Goal: Task Accomplishment & Management: Complete application form

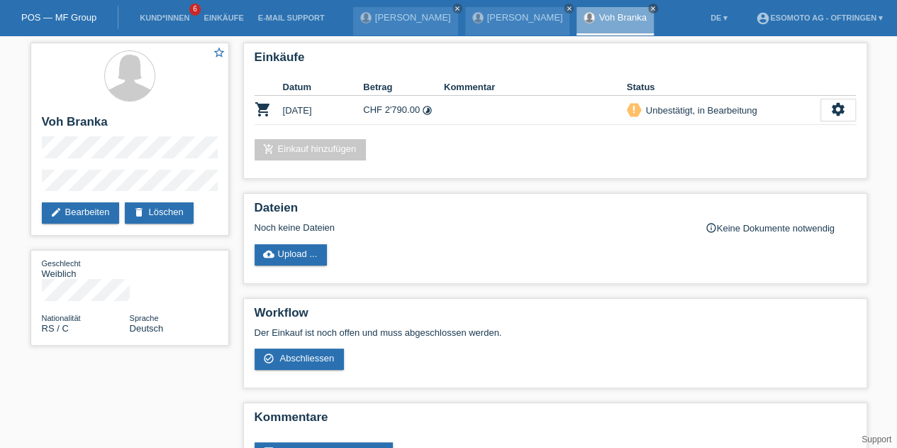
click at [157, 19] on link "Kund*innen" at bounding box center [165, 17] width 64 height 9
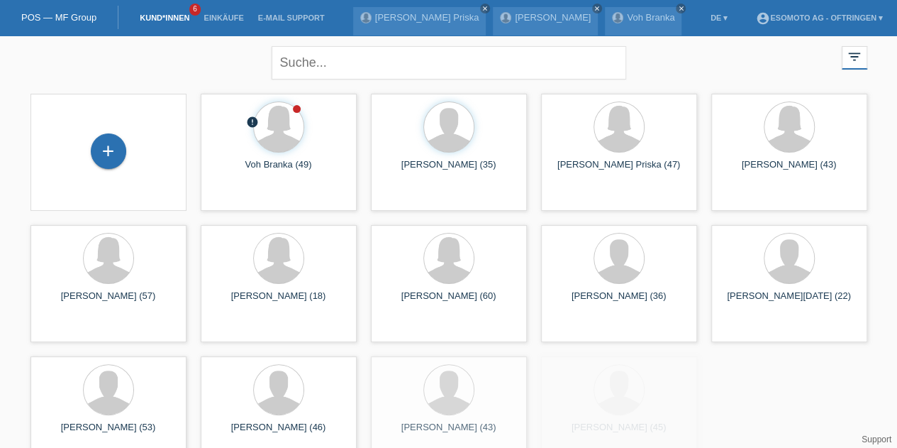
click at [110, 140] on div "+" at bounding box center [108, 151] width 34 height 24
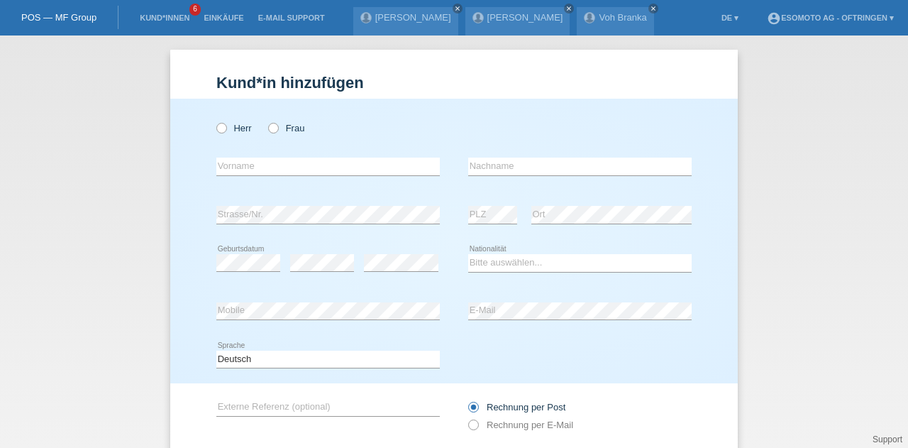
click at [276, 134] on div "Herr Frau" at bounding box center [327, 127] width 223 height 29
click at [275, 134] on div "Herr Frau" at bounding box center [327, 127] width 223 height 29
click at [266, 121] on icon at bounding box center [266, 121] width 0 height 0
click at [271, 129] on input "Frau" at bounding box center [272, 127] width 9 height 9
radio input "true"
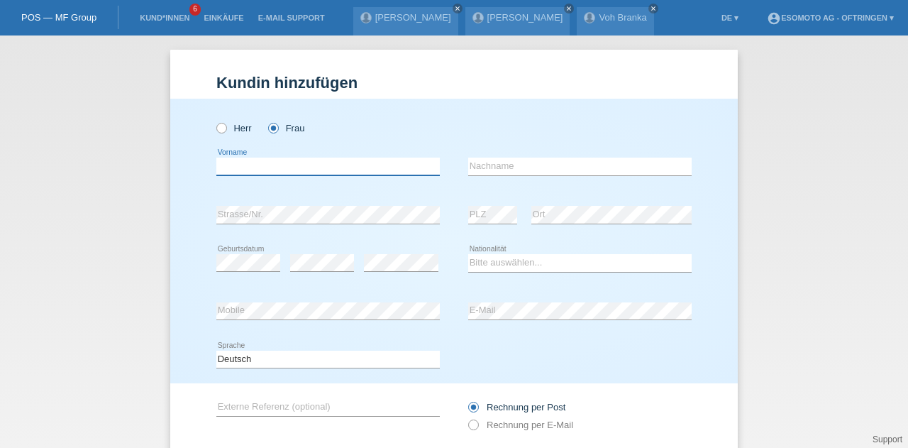
click at [262, 172] on input "text" at bounding box center [327, 166] width 223 height 18
paste input "Nurcan"
type input "Nurcan"
click at [473, 162] on input "text" at bounding box center [579, 166] width 223 height 18
paste input "Berisha"
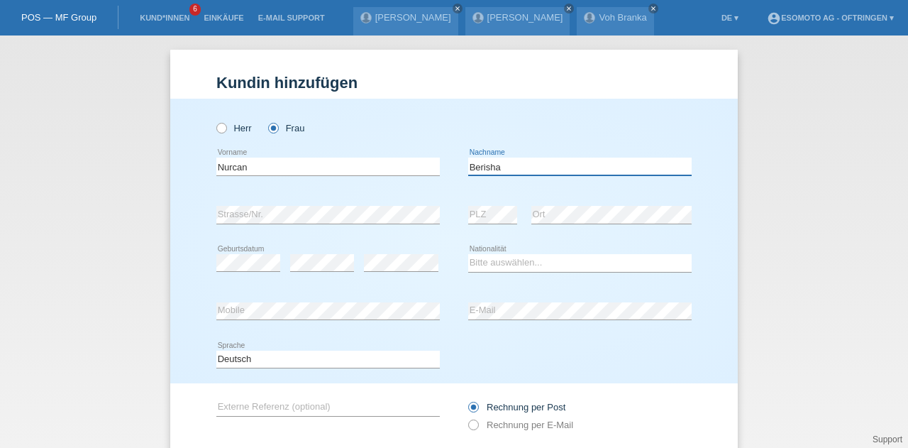
type input "Berisha"
click at [522, 273] on div "Bitte auswählen... Schweiz Deutschland Liechtenstein Österreich ------------ Af…" at bounding box center [579, 263] width 223 height 48
click at [519, 269] on select "Bitte auswählen... Schweiz Deutschland Liechtenstein Österreich ------------ Af…" at bounding box center [579, 262] width 223 height 17
select select "TR"
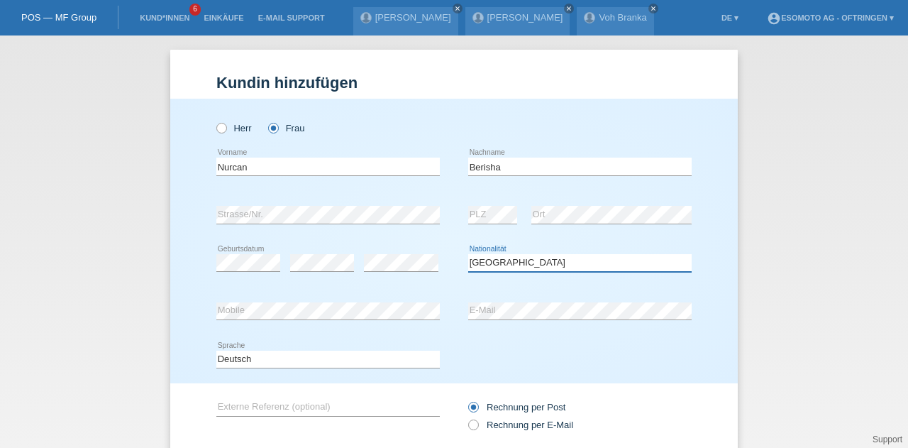
click at [468, 254] on select "Bitte auswählen... Schweiz Deutschland Liechtenstein Österreich ------------ Af…" at bounding box center [579, 262] width 223 height 17
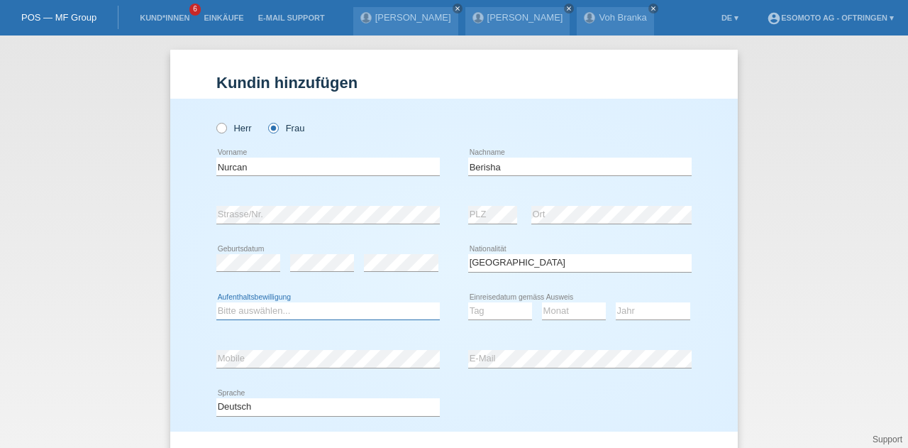
click at [261, 311] on select "Bitte auswählen... C B B - Flüchtlingsstatus Andere" at bounding box center [327, 310] width 223 height 17
select select "C"
click at [216, 302] on select "Bitte auswählen... C B B - Flüchtlingsstatus Andere" at bounding box center [327, 310] width 223 height 17
click at [496, 307] on select "Tag 01 02 03 04 05 06 07 08 09 10 11" at bounding box center [500, 310] width 64 height 17
select select "29"
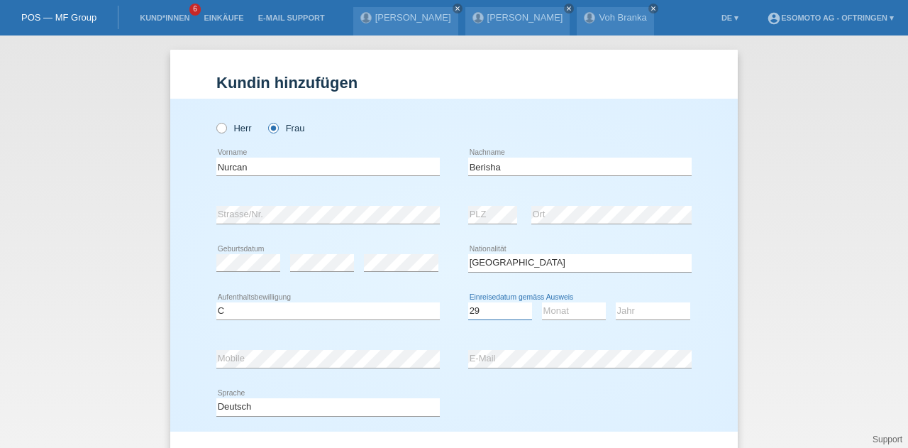
click at [468, 302] on select "Tag 01 02 03 04 05 06 07 08 09 10 11" at bounding box center [500, 310] width 64 height 17
click at [559, 309] on select "Monat 01 02 03 04 05 06 07 08 09 10 11" at bounding box center [574, 310] width 64 height 17
select select "10"
click at [542, 302] on select "Monat 01 02 03 04 05 06 07 08 09 10 11" at bounding box center [574, 310] width 64 height 17
click at [556, 262] on select "Bitte auswählen... Schweiz Deutschland Liechtenstein Österreich ------------ Af…" at bounding box center [579, 262] width 223 height 17
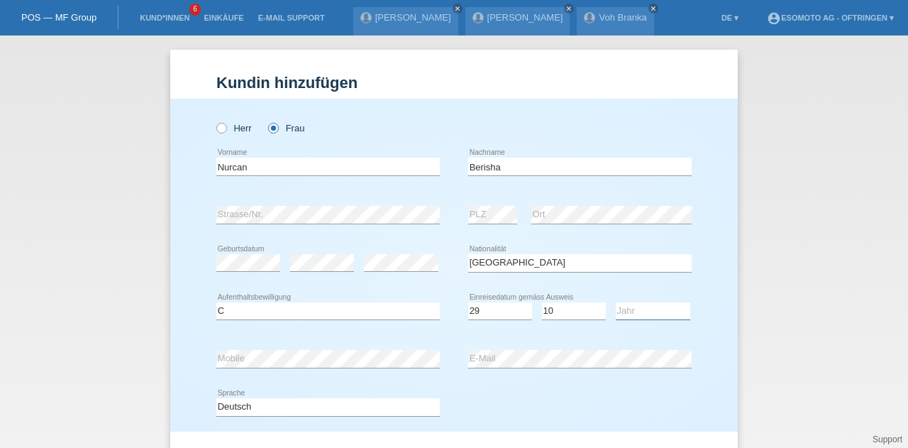
click at [624, 309] on select "Jahr 2025 2024 2023 2022 2021 2020 2019 2018 2017 2016 2015 2014 2013 2012 2011…" at bounding box center [653, 310] width 74 height 17
select select "1983"
click at [616, 302] on select "Jahr 2025 2024 2023 2022 2021 2020 2019 2018 2017 2016 2015 2014 2013 2012 2011…" at bounding box center [653, 310] width 74 height 17
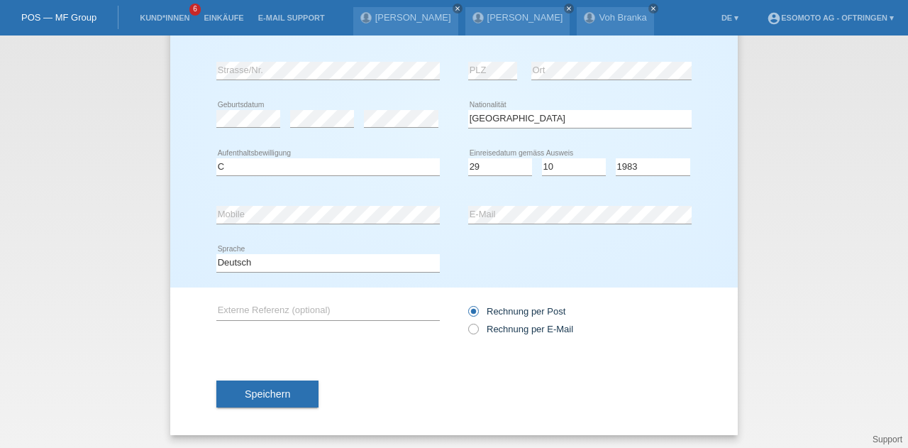
click at [466, 321] on icon at bounding box center [466, 321] width 0 height 0
click at [468, 328] on input "Rechnung per E-Mail" at bounding box center [472, 332] width 9 height 18
radio input "true"
click at [468, 316] on input "Rechnung per Post" at bounding box center [472, 315] width 9 height 18
radio input "true"
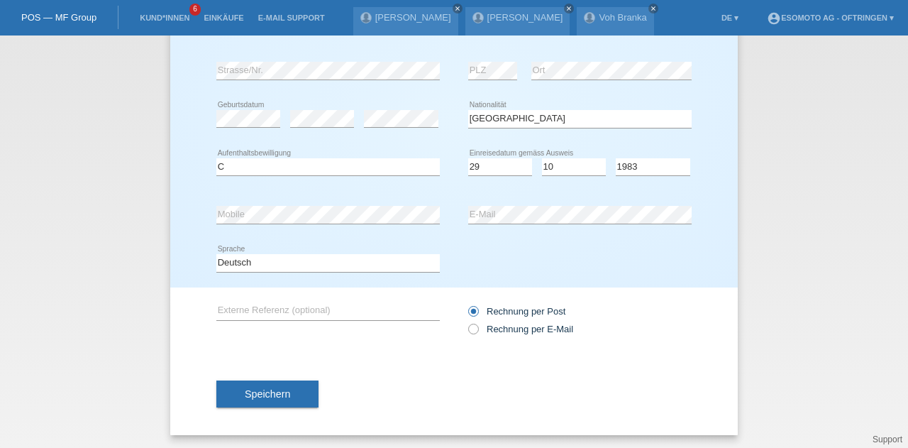
click at [474, 328] on label "Rechnung per E-Mail" at bounding box center [520, 328] width 105 height 11
click at [474, 328] on input "Rechnung per E-Mail" at bounding box center [472, 332] width 9 height 18
radio input "true"
click at [275, 398] on span "Speichern" at bounding box center [267, 393] width 45 height 11
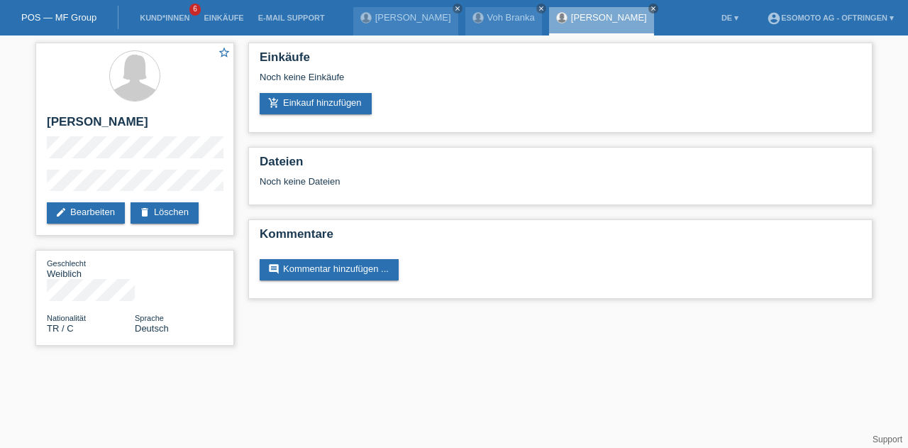
click at [304, 106] on link "add_shopping_cart Einkauf hinzufügen" at bounding box center [316, 103] width 112 height 21
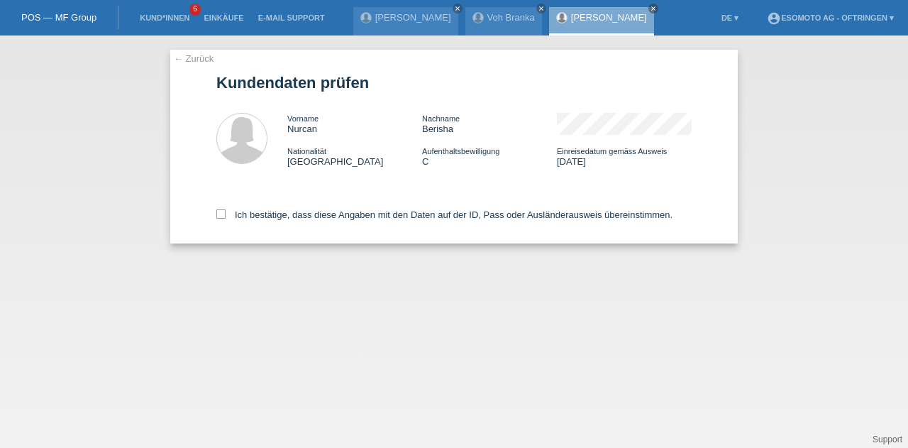
click at [218, 216] on icon at bounding box center [220, 213] width 9 height 9
click at [218, 216] on input "Ich bestätige, dass diese Angaben mit den Daten auf der ID, Pass oder Ausländer…" at bounding box center [220, 213] width 9 height 9
checkbox input "true"
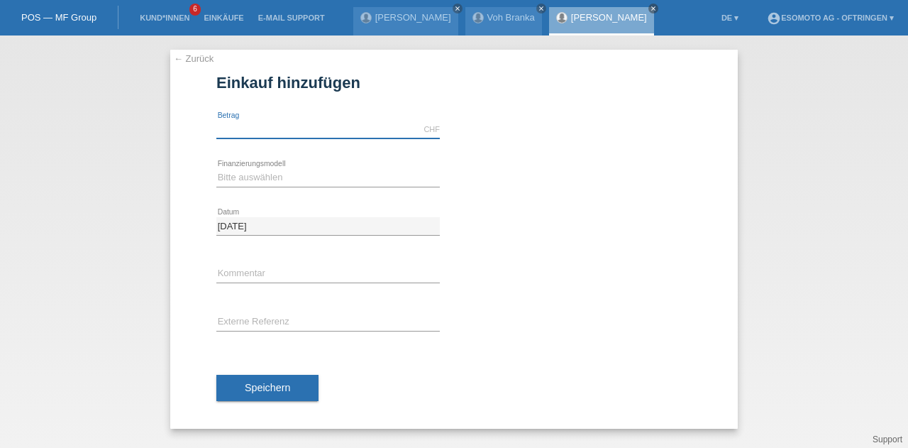
click at [247, 131] on input "text" at bounding box center [327, 130] width 223 height 18
type input "2640.00"
click at [247, 174] on select "Bitte auswählen Fixe Raten Kauf auf Rechnung mit Teilzahlungsoption" at bounding box center [327, 177] width 223 height 17
select select "69"
click at [216, 169] on select "Bitte auswählen Fixe Raten Kauf auf Rechnung mit Teilzahlungsoption" at bounding box center [327, 177] width 223 height 17
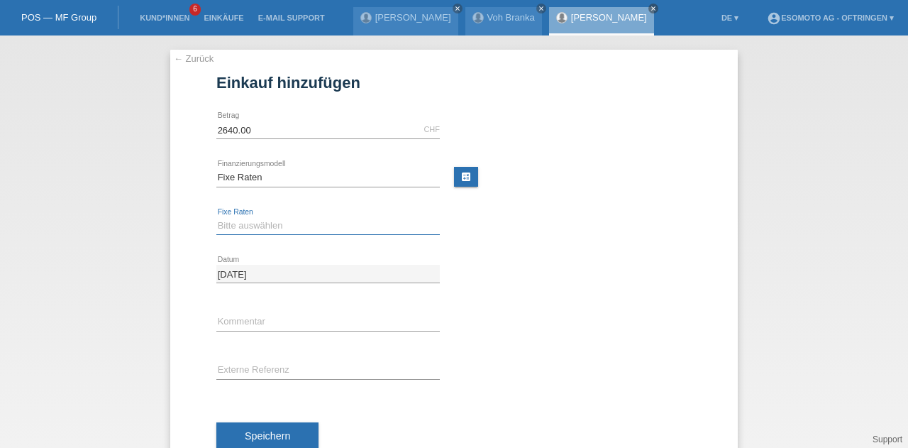
click at [245, 223] on select "Bitte auswählen 12 Raten 24 Raten 36 Raten 48 Raten" at bounding box center [327, 225] width 223 height 17
select select "139"
click at [216, 217] on select "Bitte auswählen 12 Raten 24 Raten 36 Raten 48 Raten" at bounding box center [327, 225] width 223 height 17
click at [250, 430] on span "Speichern" at bounding box center [267, 435] width 45 height 11
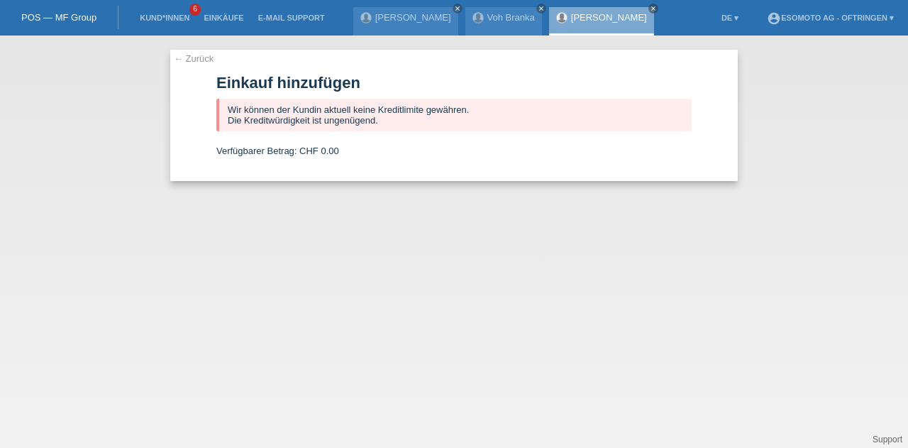
click at [186, 59] on link "← Zurück" at bounding box center [194, 58] width 40 height 11
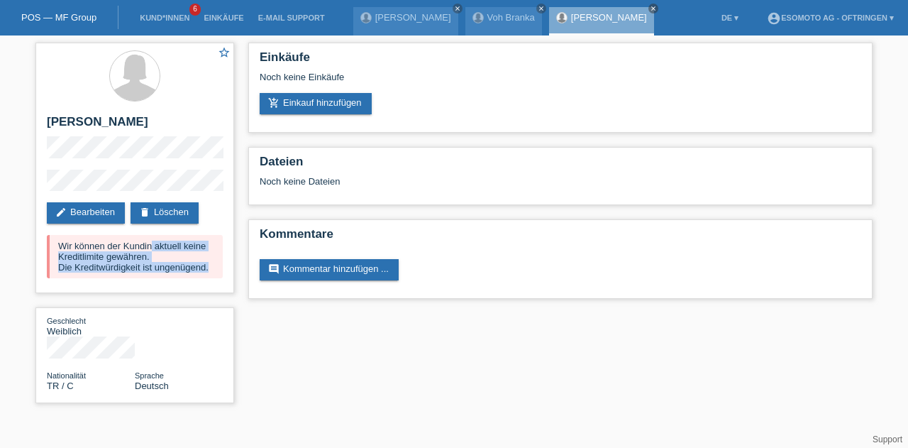
drag, startPoint x: 212, startPoint y: 273, endPoint x: 45, endPoint y: 249, distance: 168.4
click at [45, 249] on div "star_border [PERSON_NAME] edit Bearbeiten delete Löschen Wir können der Kundin …" at bounding box center [134, 168] width 199 height 250
click at [101, 206] on link "edit Bearbeiten" at bounding box center [86, 212] width 78 height 21
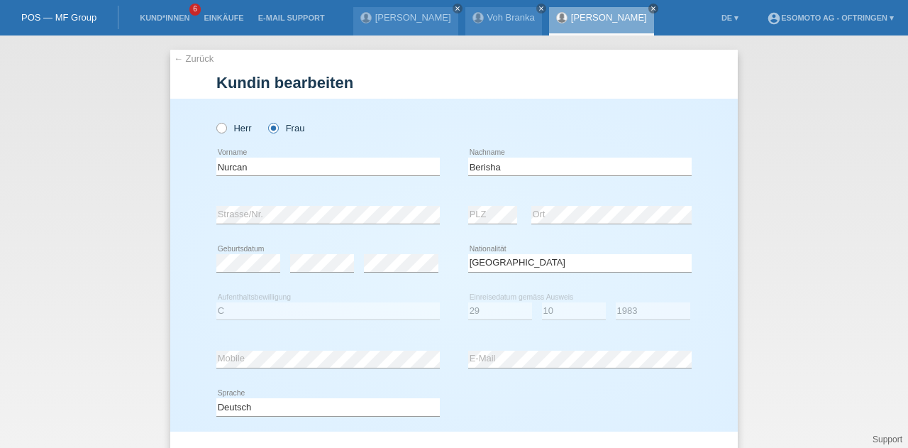
select select "TR"
select select "C"
select select "29"
select select "10"
select select "1983"
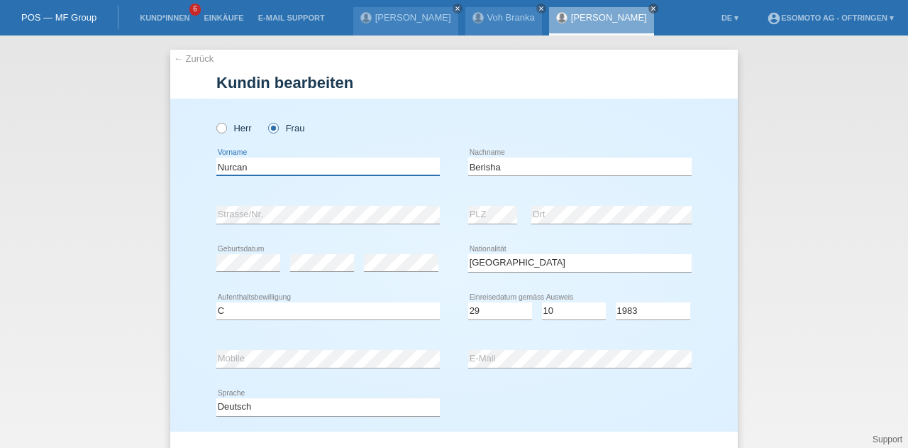
click at [225, 169] on input "Nurcan" at bounding box center [327, 166] width 223 height 18
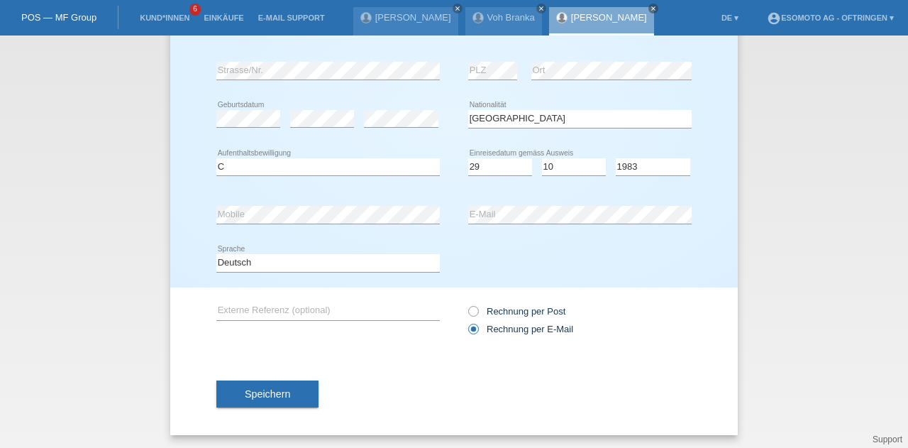
type input "Yalcin"
click at [250, 389] on span "Speichern" at bounding box center [267, 393] width 45 height 11
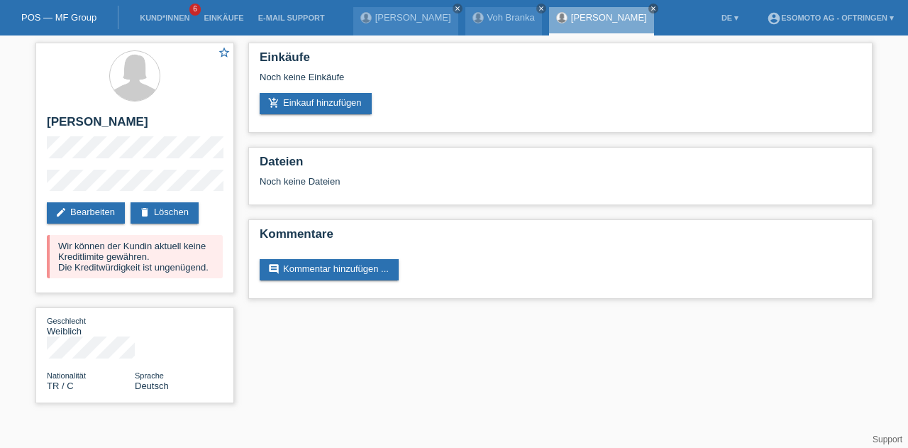
click at [328, 104] on link "add_shopping_cart Einkauf hinzufügen" at bounding box center [316, 103] width 112 height 21
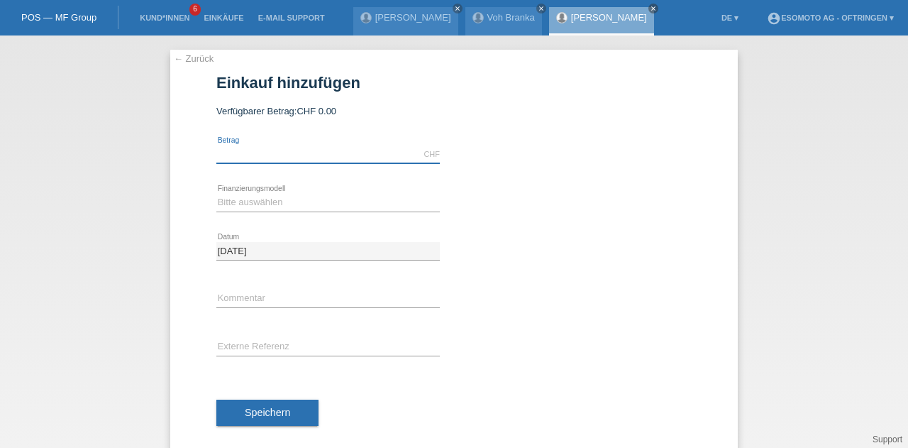
click at [233, 150] on input "text" at bounding box center [327, 154] width 223 height 18
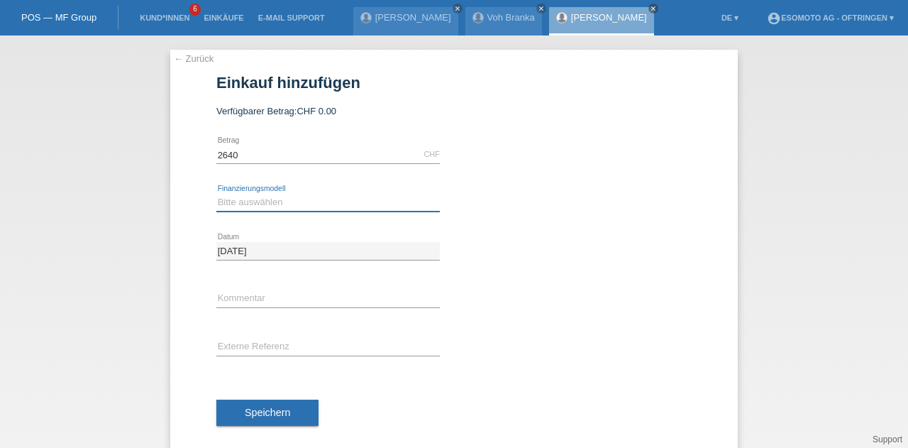
type input "2640.00"
click at [228, 202] on select "Bitte auswählen Fixe Raten Kauf auf Rechnung mit Teilzahlungsoption" at bounding box center [327, 202] width 223 height 17
click at [216, 194] on select "Bitte auswählen Fixe Raten Kauf auf Rechnung mit Teilzahlungsoption" at bounding box center [327, 202] width 223 height 17
click at [242, 204] on select "Bitte auswählen Fixe Raten Kauf auf Rechnung mit Teilzahlungsoption" at bounding box center [327, 202] width 223 height 17
select select "69"
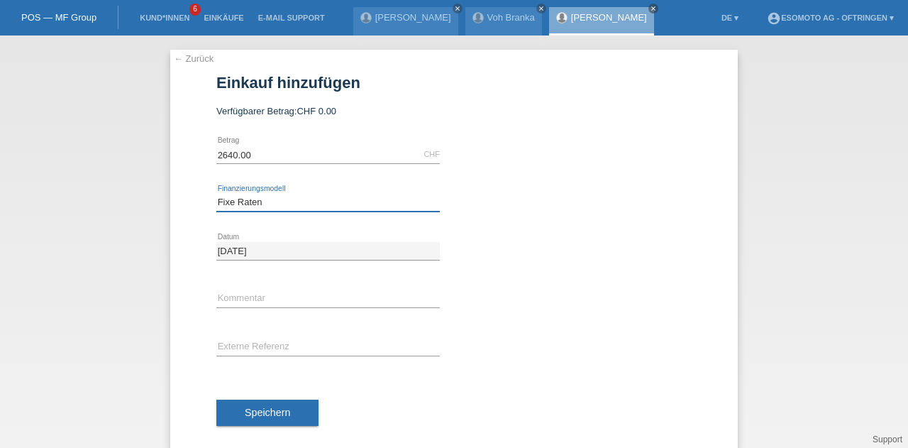
click at [216, 194] on select "Bitte auswählen Fixe Raten Kauf auf Rechnung mit Teilzahlungsoption" at bounding box center [327, 202] width 223 height 17
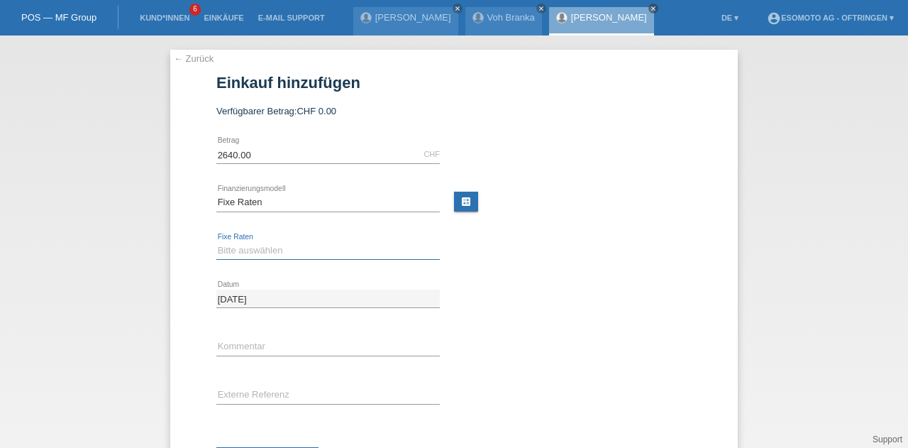
click at [238, 252] on select "Bitte auswählen 12 Raten 24 Raten 36 Raten 48 Raten" at bounding box center [327, 250] width 223 height 17
select select "139"
click at [216, 242] on select "Bitte auswählen 12 Raten 24 Raten 36 Raten 48 Raten" at bounding box center [327, 250] width 223 height 17
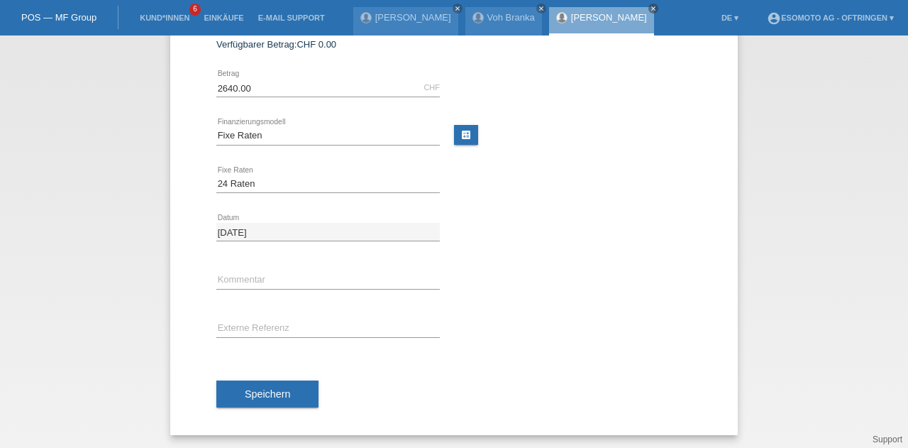
click at [262, 388] on span "Speichern" at bounding box center [267, 393] width 45 height 11
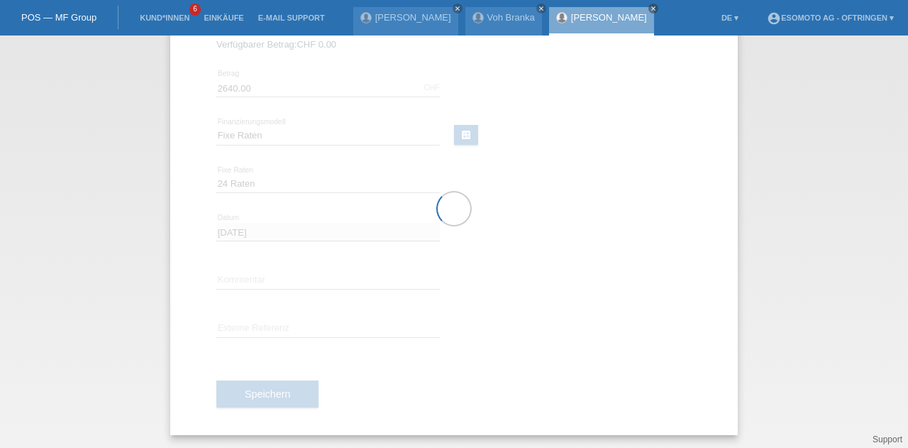
scroll to position [0, 0]
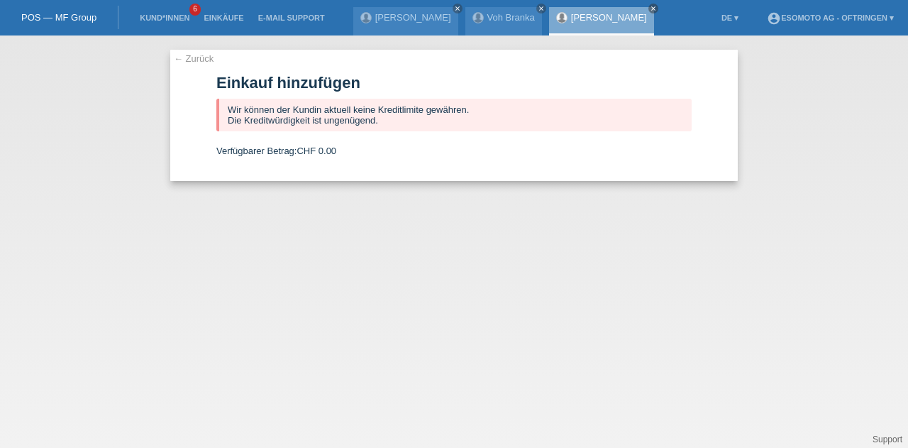
click at [182, 55] on link "← Zurück" at bounding box center [194, 58] width 40 height 11
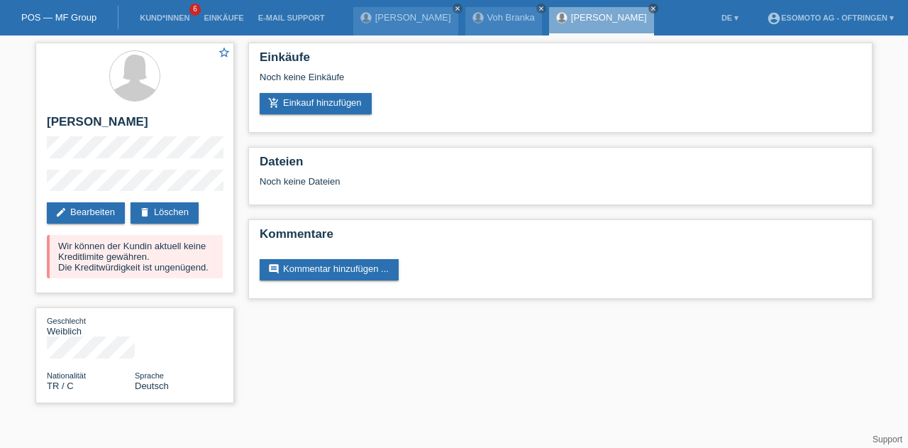
click at [162, 21] on link "Kund*innen" at bounding box center [165, 17] width 64 height 9
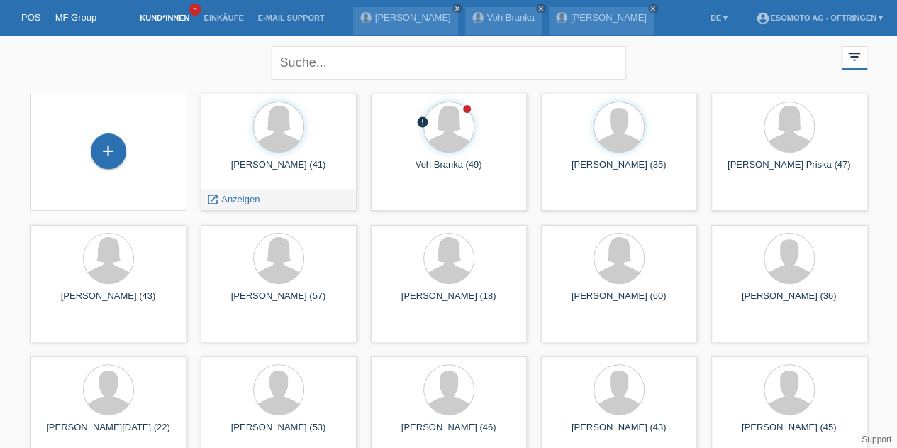
click at [234, 199] on span "Anzeigen" at bounding box center [240, 199] width 38 height 11
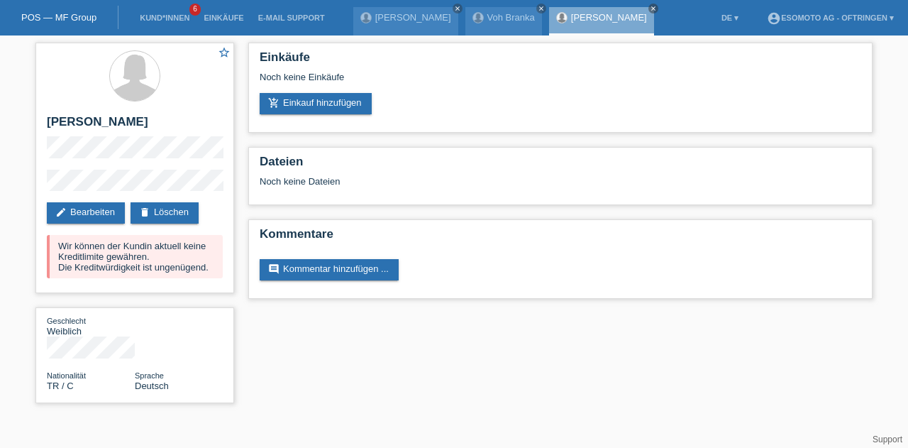
click at [301, 106] on link "add_shopping_cart Einkauf hinzufügen" at bounding box center [316, 103] width 112 height 21
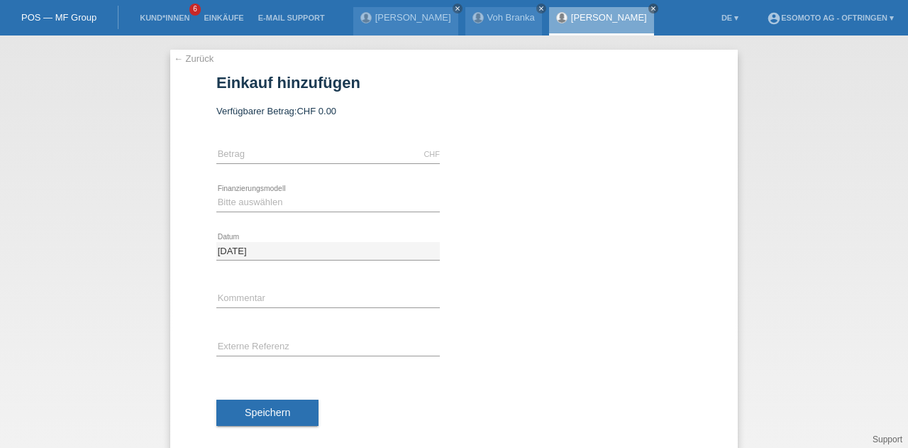
drag, startPoint x: 344, startPoint y: 111, endPoint x: 210, endPoint y: 110, distance: 134.1
click at [210, 110] on div "← Zurück Einkauf hinzufügen Verfügbarer Betrag: CHF 0.00 error Betrag" at bounding box center [453, 252] width 567 height 404
click at [335, 112] on div "Verfügbarer Betrag: CHF 0.00" at bounding box center [453, 111] width 475 height 11
click at [182, 65] on div "← Zurück Einkauf hinzufügen Verfügbarer Betrag: CHF 0.00 error Betrag" at bounding box center [453, 252] width 567 height 404
click at [181, 55] on link "← Zurück" at bounding box center [194, 58] width 40 height 11
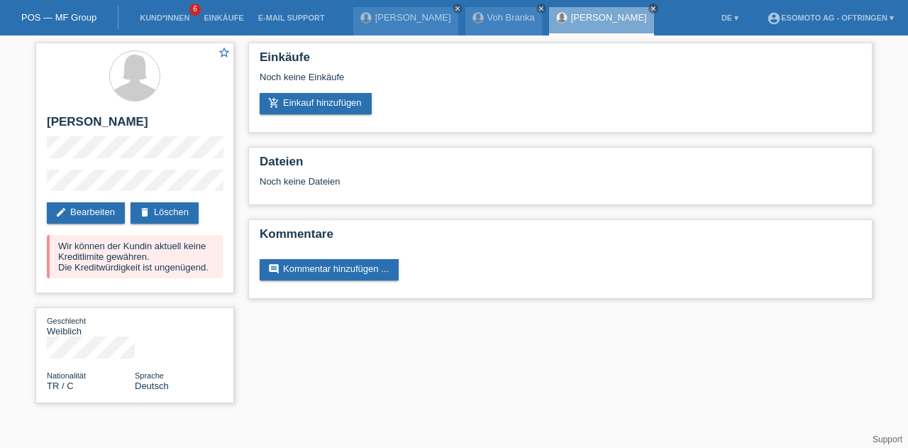
click at [165, 22] on link "Kund*innen" at bounding box center [165, 17] width 64 height 9
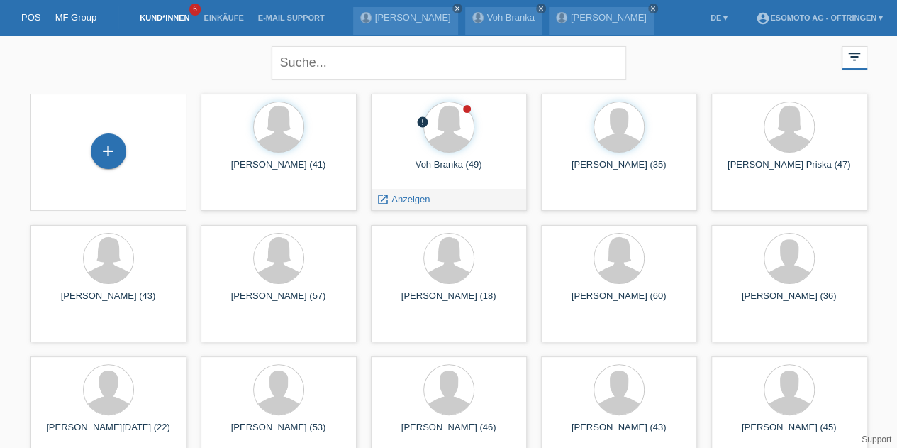
click at [403, 198] on span "Anzeigen" at bounding box center [411, 199] width 38 height 11
